Goal: Transaction & Acquisition: Book appointment/travel/reservation

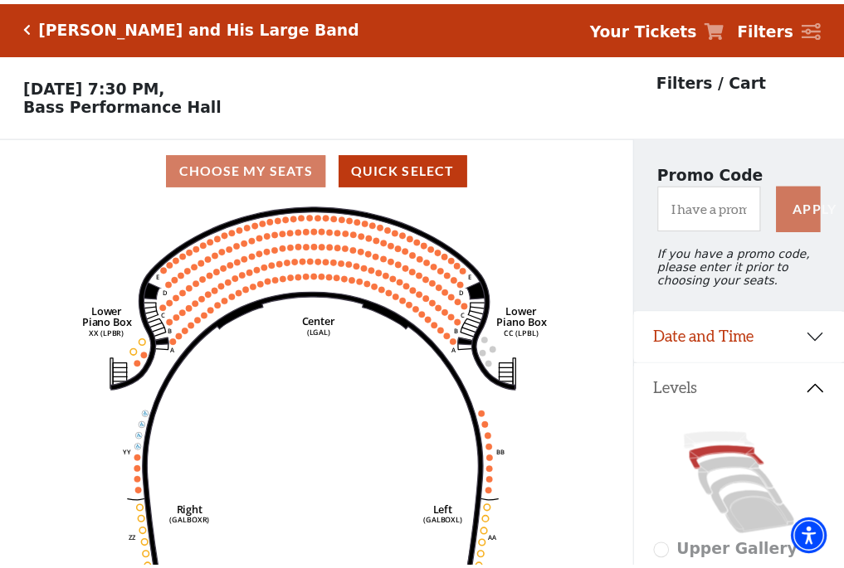
scroll to position [77, 0]
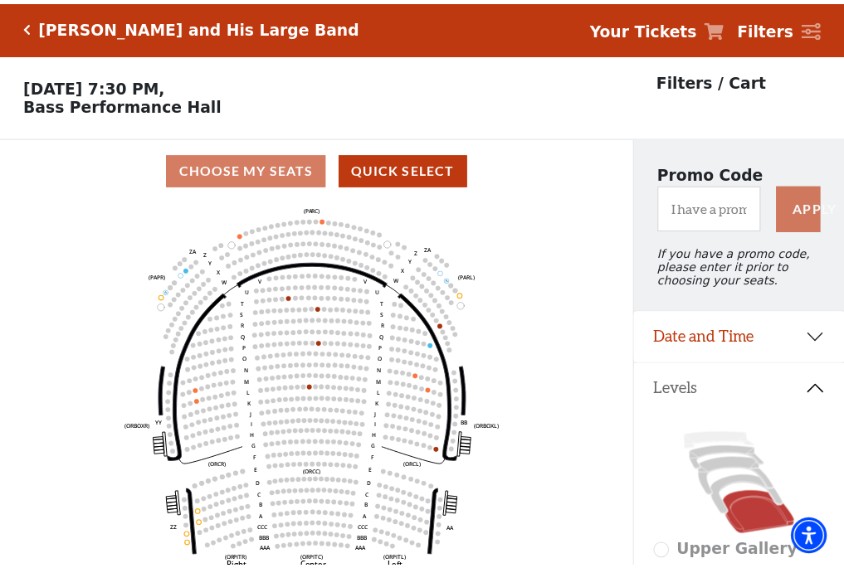
scroll to position [77, 0]
